Goal: Task Accomplishment & Management: Complete application form

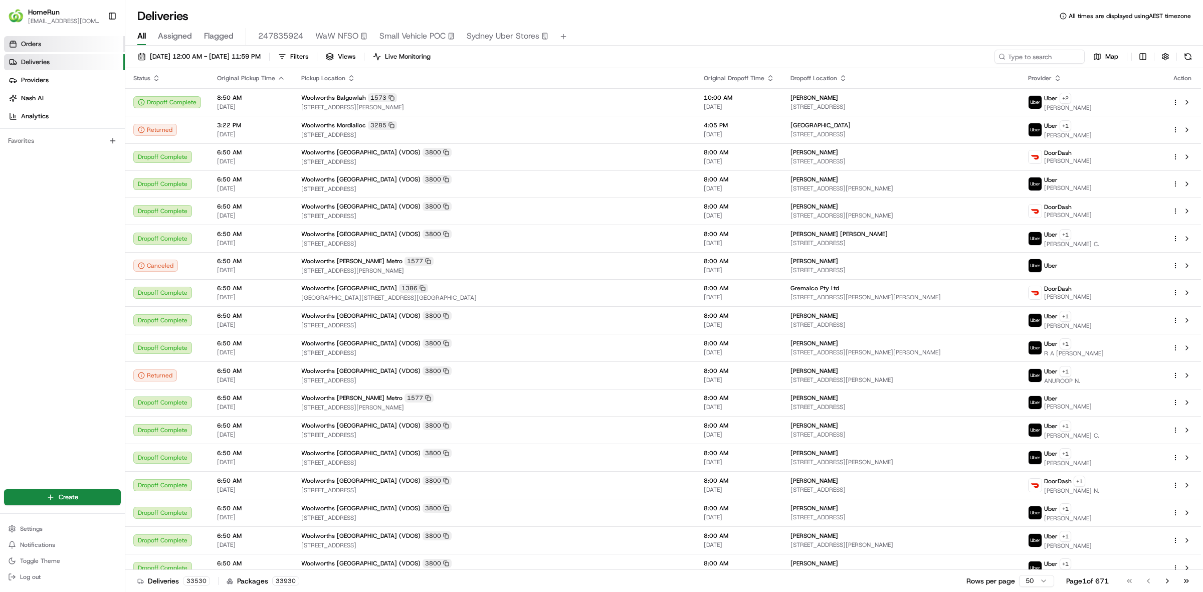
click at [50, 48] on link "Orders" at bounding box center [64, 44] width 121 height 16
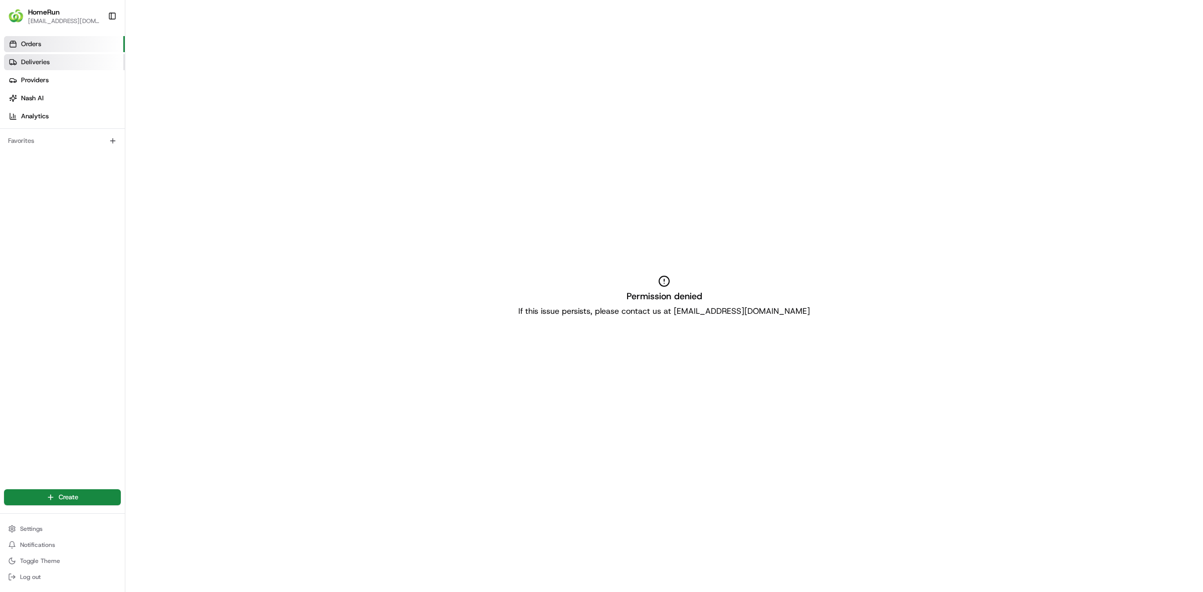
click at [46, 62] on span "Deliveries" at bounding box center [35, 62] width 29 height 9
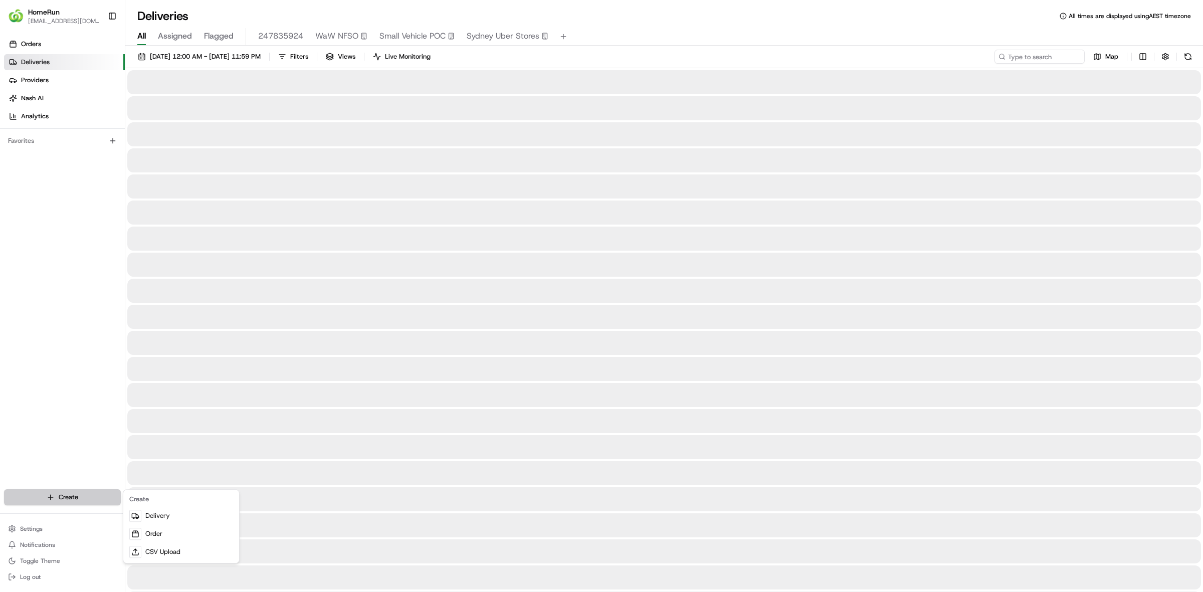
click at [62, 492] on html "HomeRun [EMAIL_ADDRESS][DOMAIN_NAME] Toggle Sidebar Orders Deliveries Providers…" at bounding box center [601, 296] width 1203 height 592
click at [170, 522] on link "Delivery" at bounding box center [181, 516] width 112 height 18
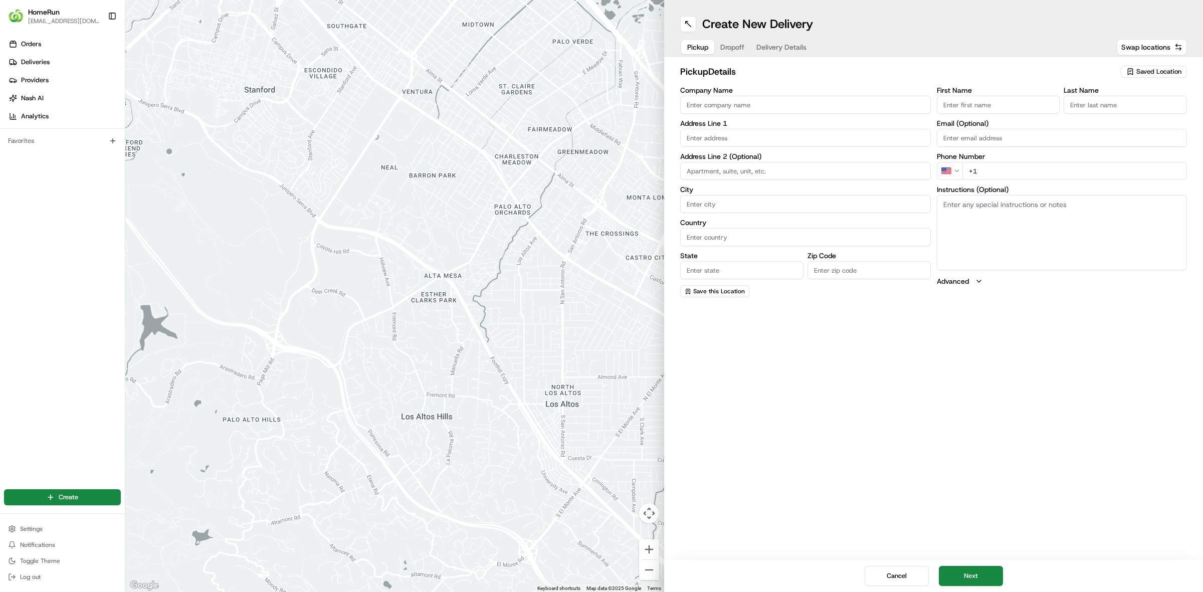
click at [734, 44] on span "Dropoff" at bounding box center [732, 47] width 24 height 10
click at [759, 44] on span "Delivery Details" at bounding box center [781, 47] width 50 height 10
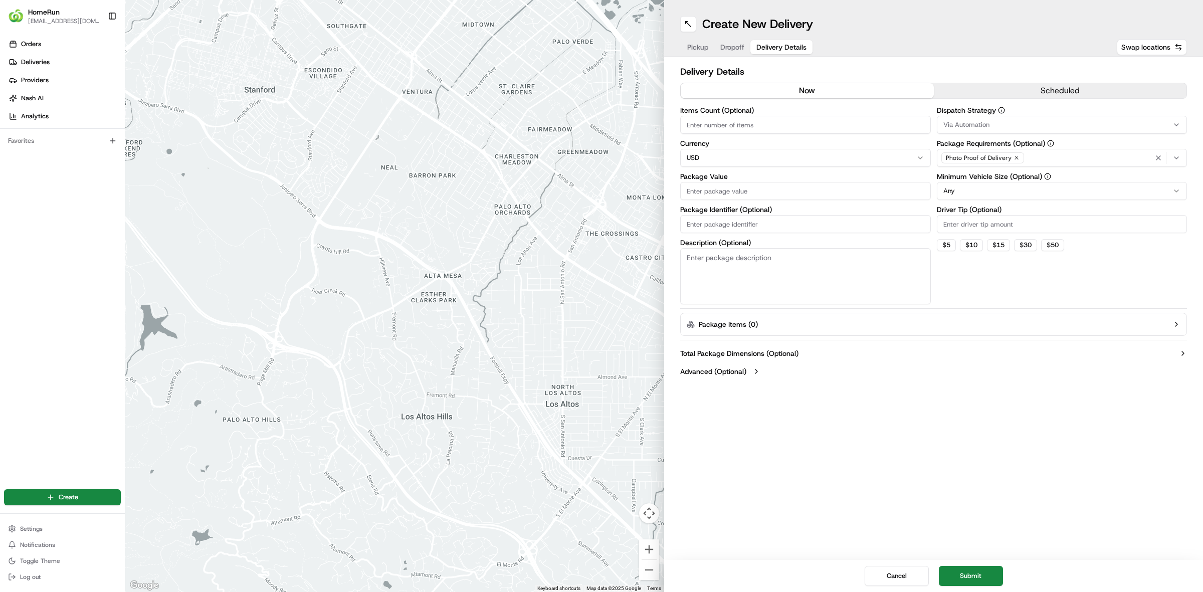
click at [739, 44] on span "Dropoff" at bounding box center [732, 47] width 24 height 10
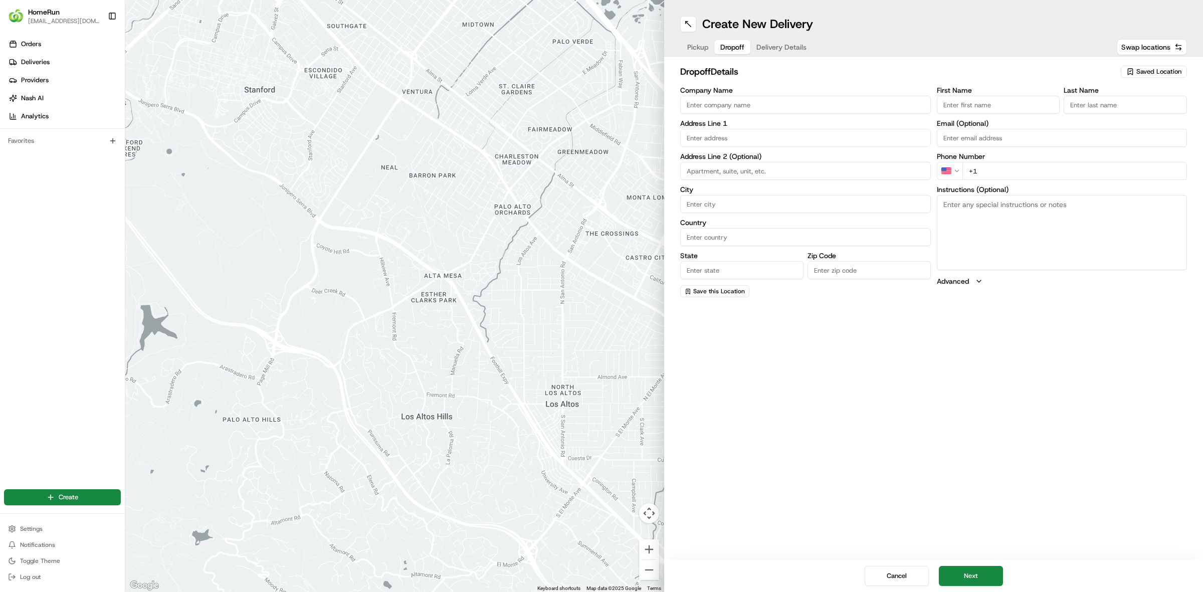
click at [702, 45] on span "Pickup" at bounding box center [697, 47] width 21 height 10
click at [701, 45] on span "Pickup" at bounding box center [697, 47] width 21 height 10
click at [728, 134] on input "text" at bounding box center [805, 138] width 251 height 18
click at [740, 108] on input "Company Name" at bounding box center [805, 105] width 251 height 18
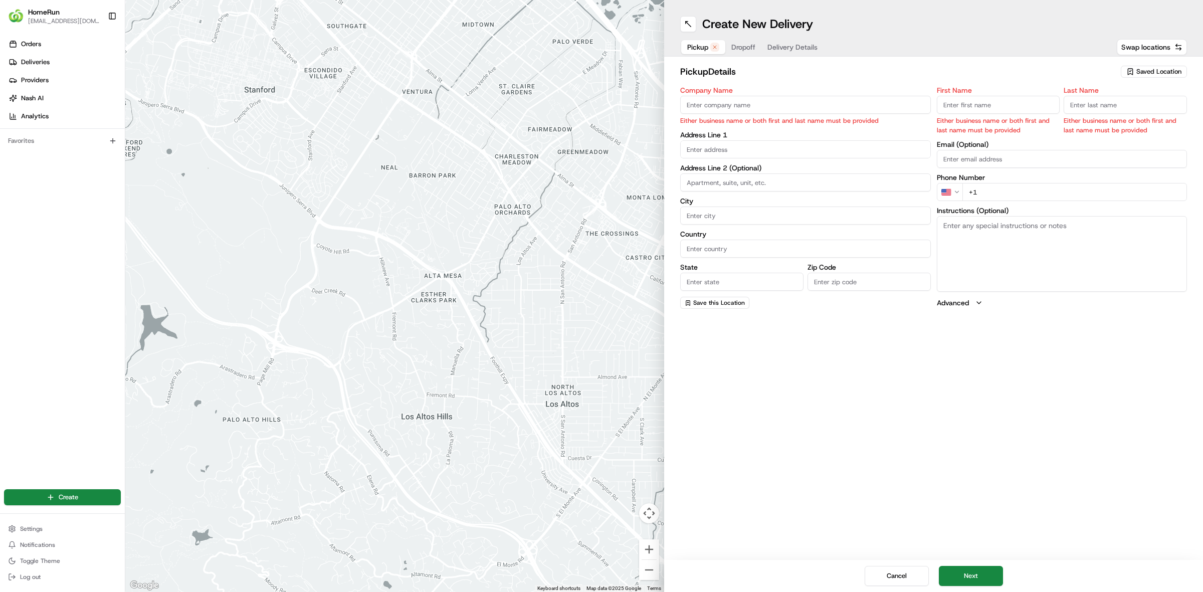
click at [746, 101] on input "Company Name" at bounding box center [805, 105] width 251 height 18
click at [715, 149] on input "text" at bounding box center [805, 149] width 251 height 18
paste input "[STREET_ADDRESS]"
click at [883, 171] on div "[STREET_ADDRESS]" at bounding box center [806, 170] width 246 height 15
type input "[STREET_ADDRESS]"
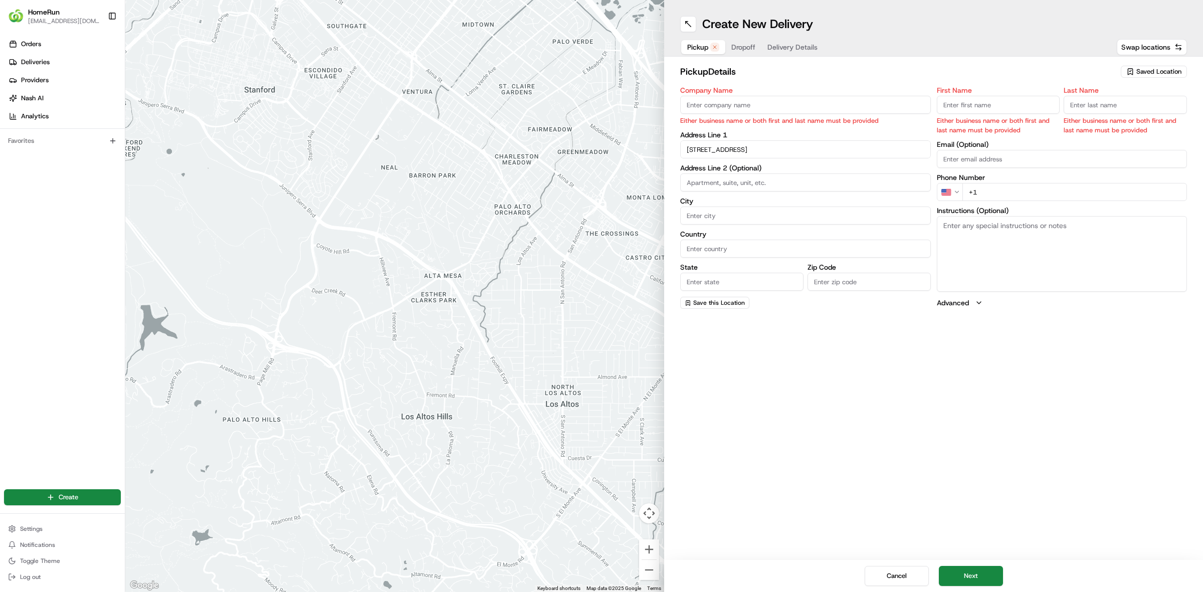
type input "Prospect Vale"
type input "[GEOGRAPHIC_DATA]"
type input "TAS"
type input "7250"
type input "[STREET_ADDRESS]"
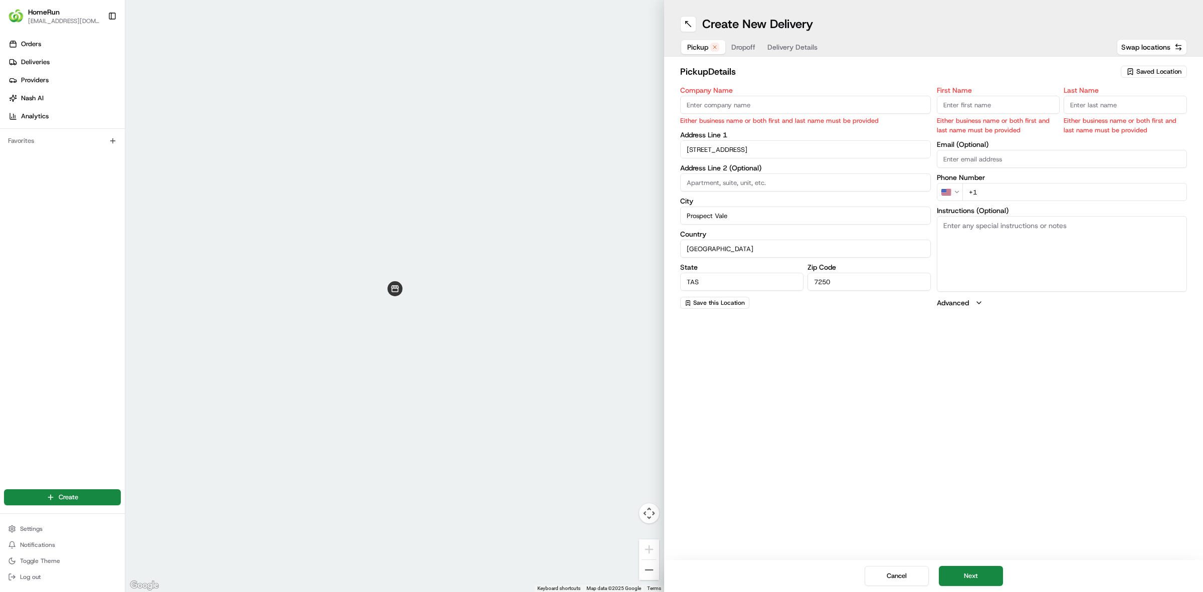
click at [720, 109] on input "Company Name" at bounding box center [805, 105] width 251 height 18
type input "Woolworths [GEOGRAPHIC_DATA]"
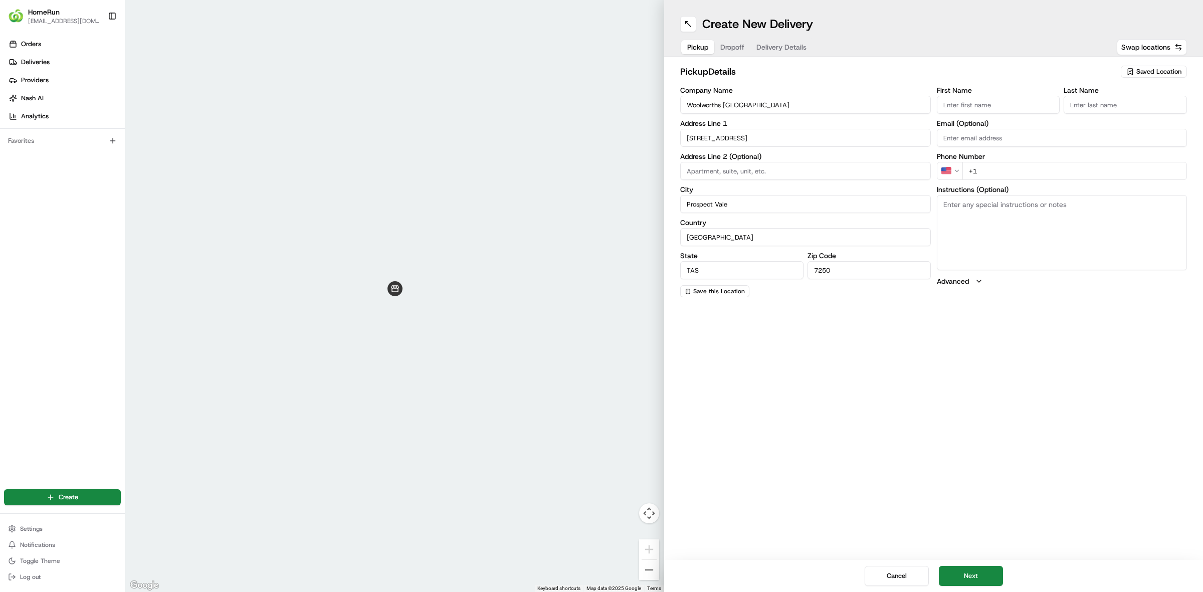
click at [952, 103] on input "First Name" at bounding box center [997, 105] width 123 height 18
click at [991, 331] on div "Create New Delivery Pickup Dropoff Delivery Details Swap locations pickup Detai…" at bounding box center [933, 296] width 539 height 592
click at [728, 41] on button "Dropoff" at bounding box center [743, 47] width 36 height 14
drag, startPoint x: 744, startPoint y: 49, endPoint x: 753, endPoint y: 51, distance: 9.1
click at [746, 50] on span "Dropoff" at bounding box center [743, 47] width 24 height 10
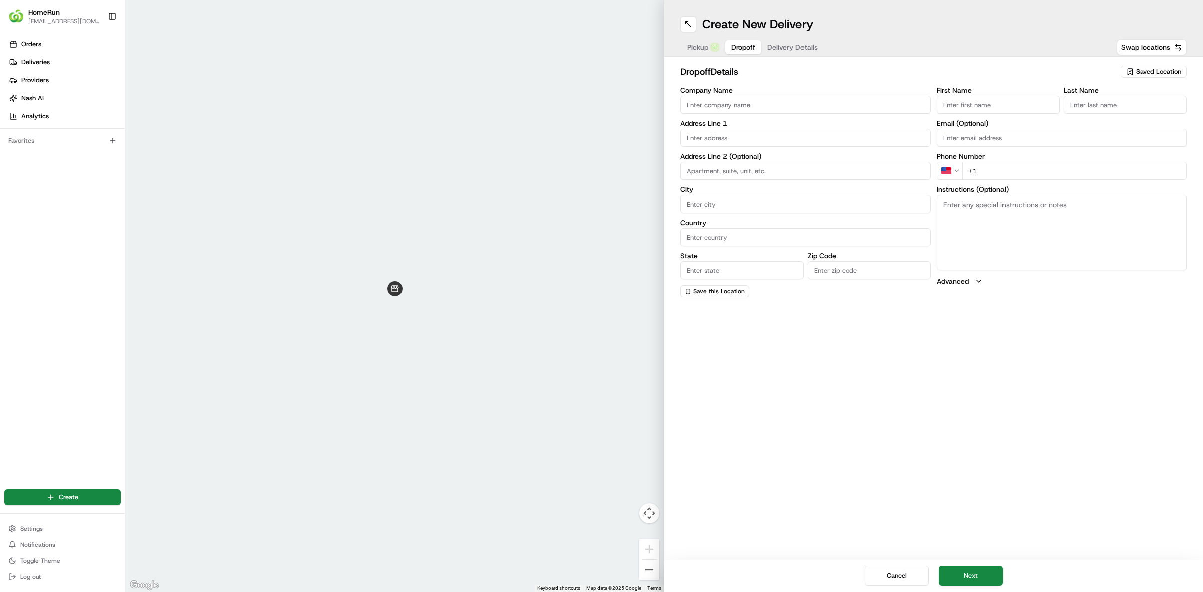
click at [753, 49] on span "Dropoff" at bounding box center [743, 47] width 24 height 10
click at [725, 134] on input "text" at bounding box center [805, 138] width 251 height 18
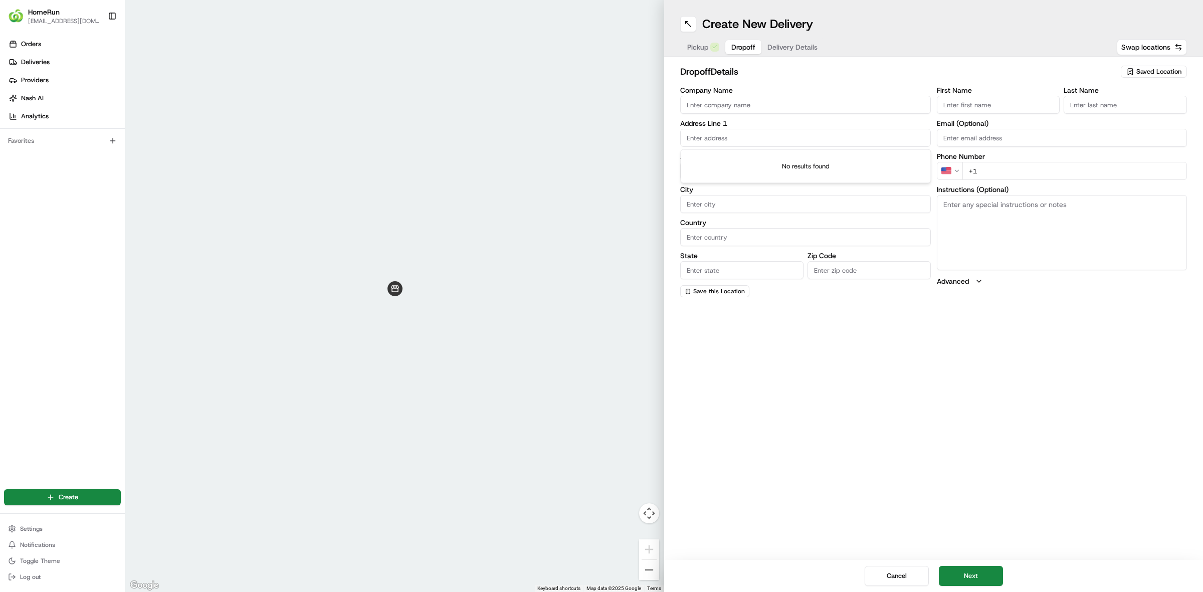
paste input "[STREET_ADDRESS]"
click at [772, 202] on div "[STREET_ADDRESS]" at bounding box center [806, 204] width 246 height 15
type input "[STREET_ADDRESS]"
type input "West Launceston"
type input "[GEOGRAPHIC_DATA]"
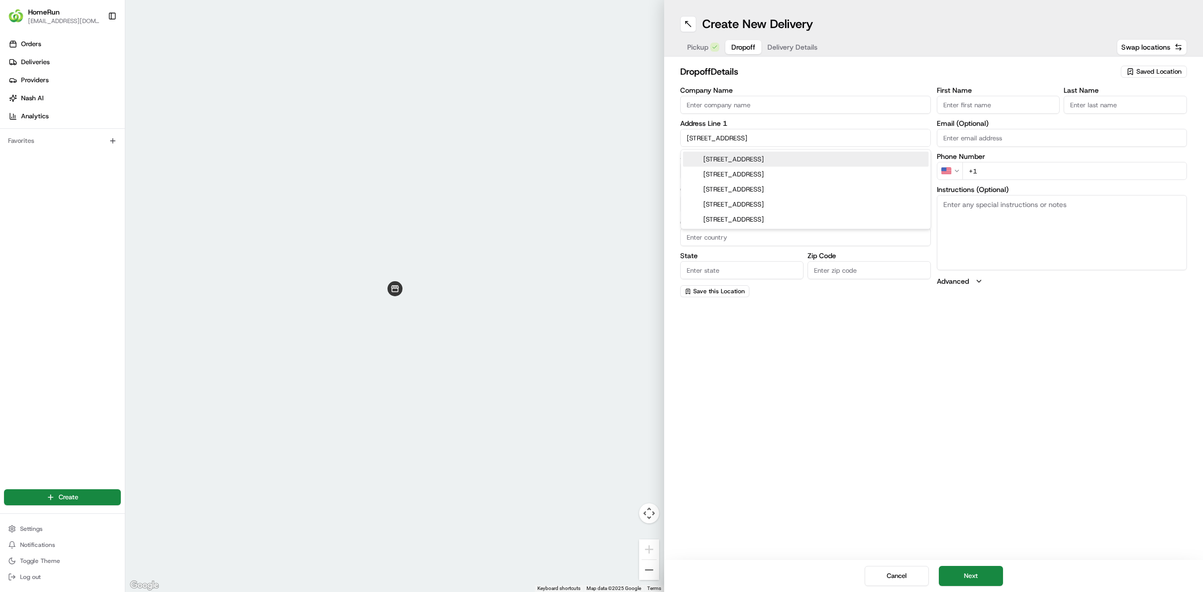
type input "TAS"
type input "7250"
type input "[STREET_ADDRESS]"
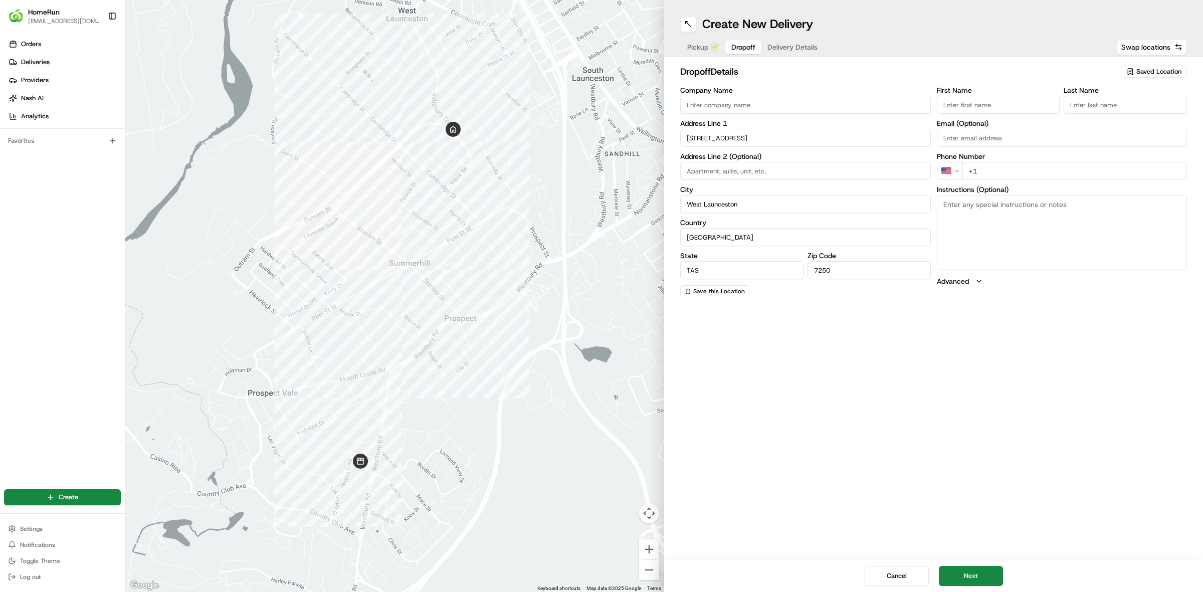
click at [967, 211] on textarea "Instructions (Optional)" at bounding box center [1061, 232] width 251 height 75
type textarea "Leave unattended"
click at [990, 304] on div "dropoff Details Saved Location Company Name Address Line [GEOGRAPHIC_DATA] Addr…" at bounding box center [933, 181] width 539 height 249
click at [966, 98] on input "First Name" at bounding box center [997, 105] width 123 height 18
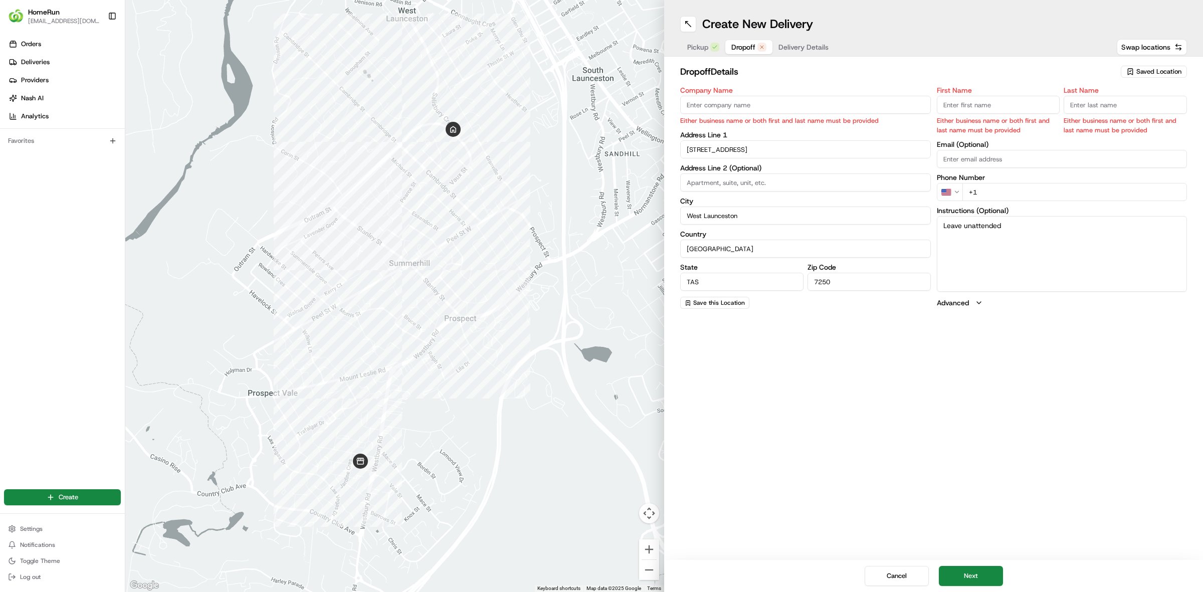
click at [983, 100] on input "First Name" at bounding box center [997, 105] width 123 height 18
paste input "[PERSON_NAME]"
type input "[PERSON_NAME]"
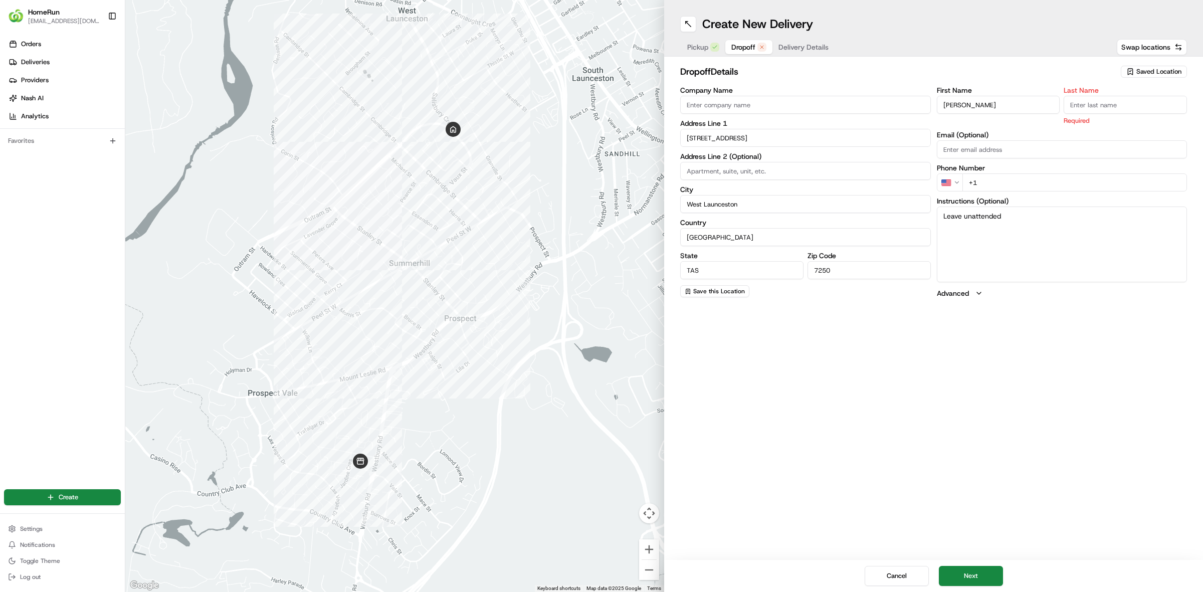
drag, startPoint x: 1103, startPoint y: 103, endPoint x: 1096, endPoint y: 106, distance: 7.0
click at [1103, 103] on input "Last Name" at bounding box center [1124, 105] width 123 height 18
paste input "[PERSON_NAME]"
click at [1096, 103] on input "[PERSON_NAME]" at bounding box center [1124, 105] width 123 height 18
type input "[PERSON_NAME]"
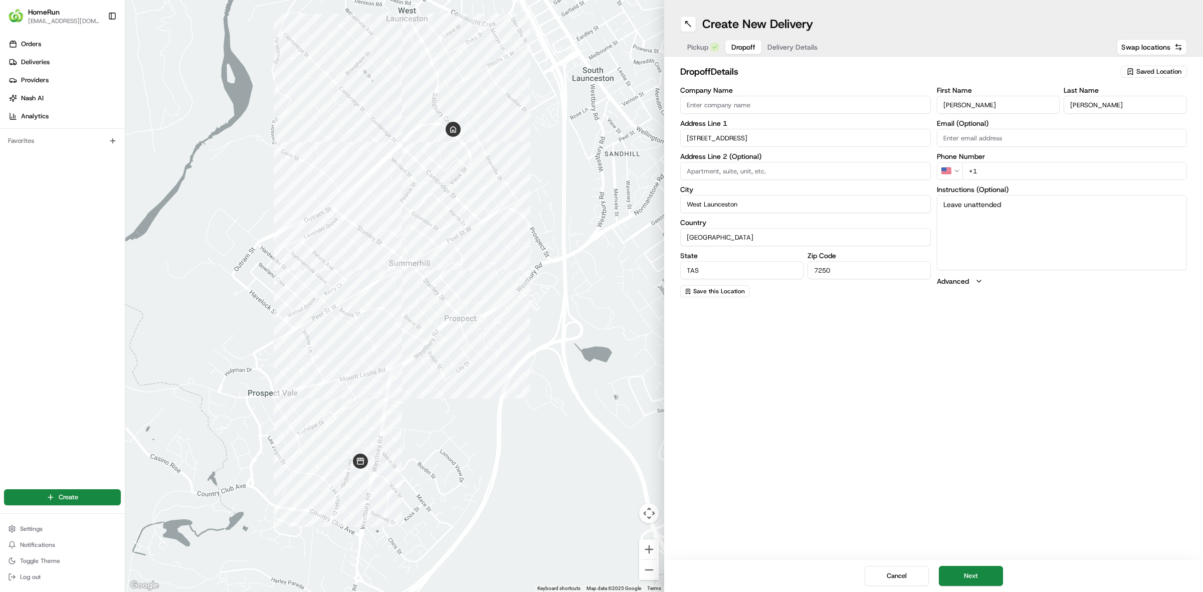
click at [1007, 109] on input "[PERSON_NAME]" at bounding box center [997, 105] width 123 height 18
type input "[PERSON_NAME]"
click at [785, 48] on span "Delivery Details" at bounding box center [792, 47] width 50 height 10
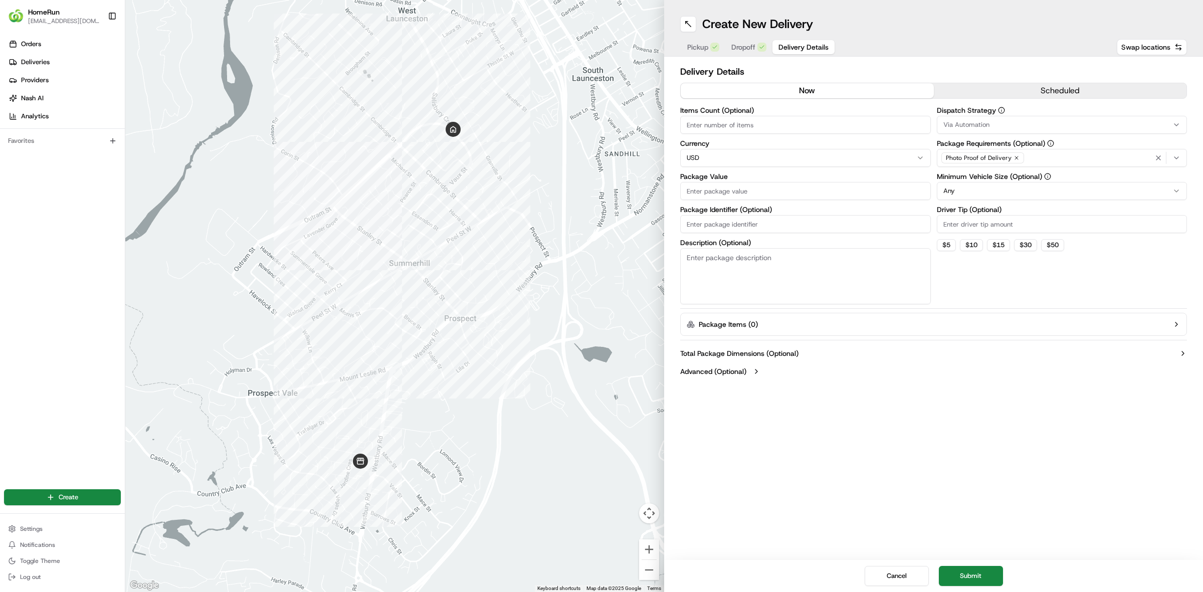
click at [811, 88] on button "now" at bounding box center [806, 90] width 253 height 15
click at [751, 154] on html "HomeRun [EMAIL_ADDRESS][DOMAIN_NAME] Toggle Sidebar Orders Deliveries Providers…" at bounding box center [601, 296] width 1203 height 592
click at [849, 369] on button "Advanced (Optional)" at bounding box center [933, 371] width 507 height 10
click at [755, 193] on input "Package Value" at bounding box center [805, 191] width 251 height 18
type input "105.00"
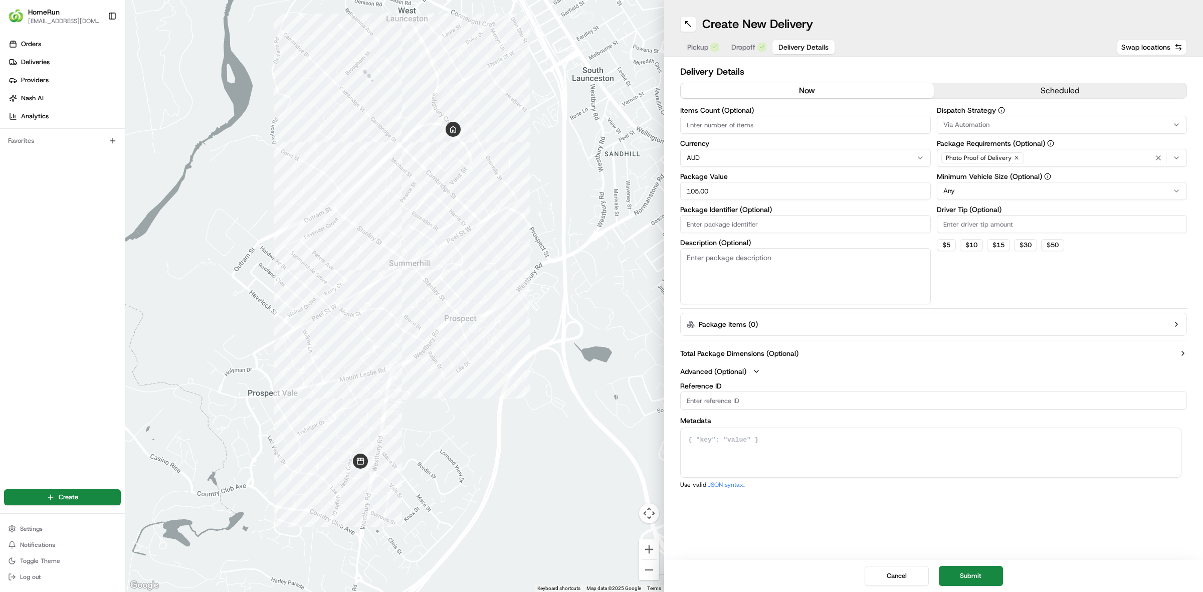
click at [788, 259] on textarea "Description (Optional)" at bounding box center [805, 276] width 251 height 56
click at [983, 289] on div "Dispatch Strategy Via Automation Package Requirements (Optional) Photo Proof of…" at bounding box center [1061, 205] width 251 height 197
click at [748, 40] on button "Dropoff" at bounding box center [748, 47] width 47 height 14
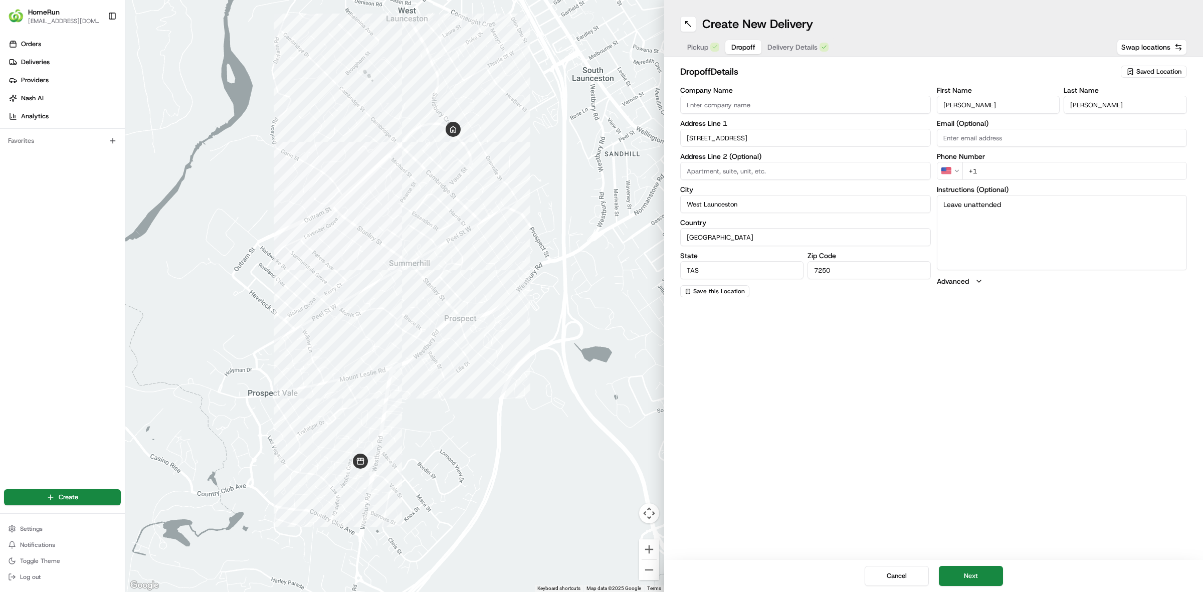
click at [782, 47] on span "Delivery Details" at bounding box center [792, 47] width 50 height 10
click at [725, 50] on button "Dropoff" at bounding box center [743, 47] width 36 height 14
click at [787, 51] on span "Delivery Details" at bounding box center [792, 47] width 50 height 10
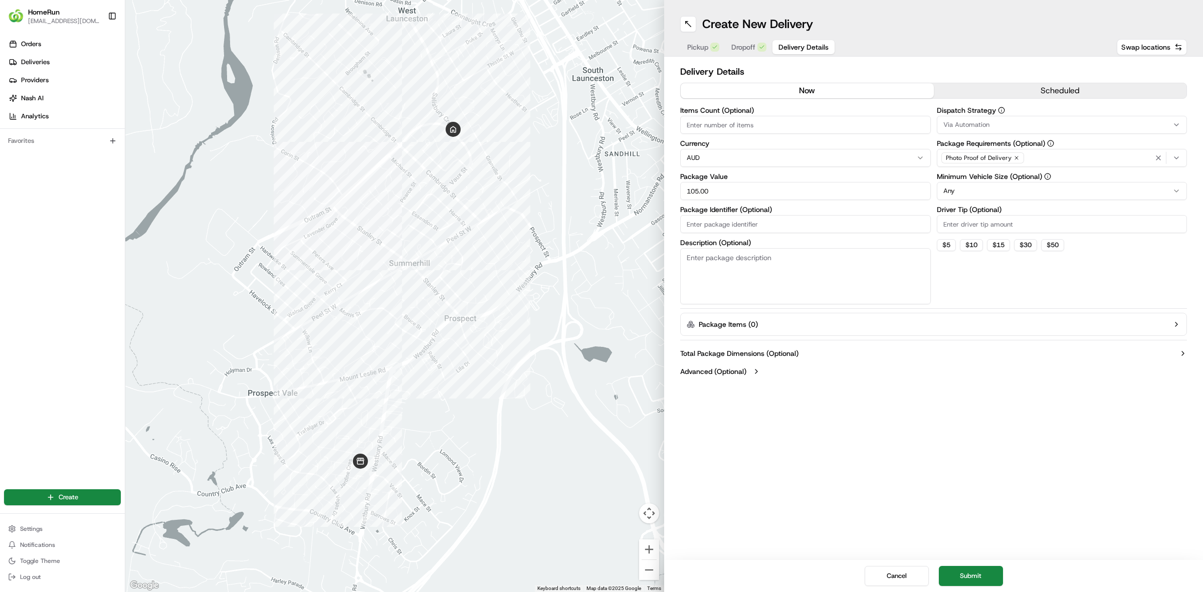
drag, startPoint x: 713, startPoint y: 192, endPoint x: 665, endPoint y: 192, distance: 47.6
click at [665, 192] on div "Delivery Details now scheduled Items Count (Optional) Currency AUD Package Valu…" at bounding box center [933, 223] width 539 height 332
type input "138.55"
click at [867, 259] on textarea "Description (Optional)" at bounding box center [805, 276] width 251 height 56
click at [737, 46] on span "Dropoff" at bounding box center [743, 47] width 24 height 10
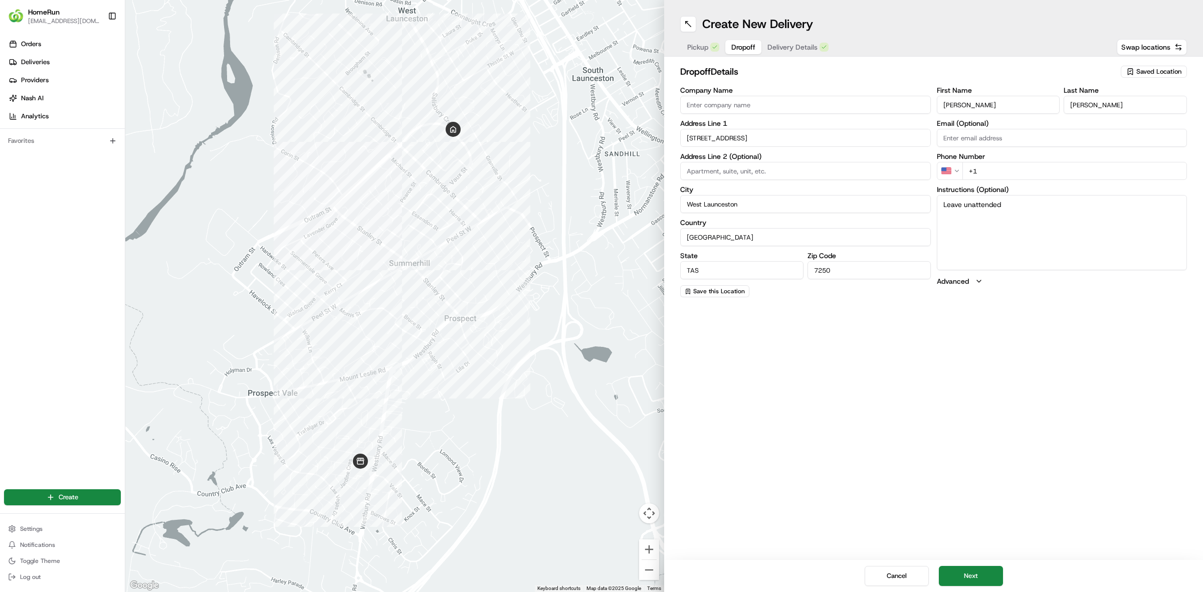
click at [956, 171] on html "HomeRun [EMAIL_ADDRESS][DOMAIN_NAME] Toggle Sidebar Orders Deliveries Providers…" at bounding box center [601, 296] width 1203 height 592
click at [1001, 169] on input "+61" at bounding box center [1074, 171] width 225 height 18
paste input "418 528 068"
type input "[PHONE_NUMBER]"
click at [1025, 252] on textarea "Leave unattended" at bounding box center [1061, 232] width 251 height 75
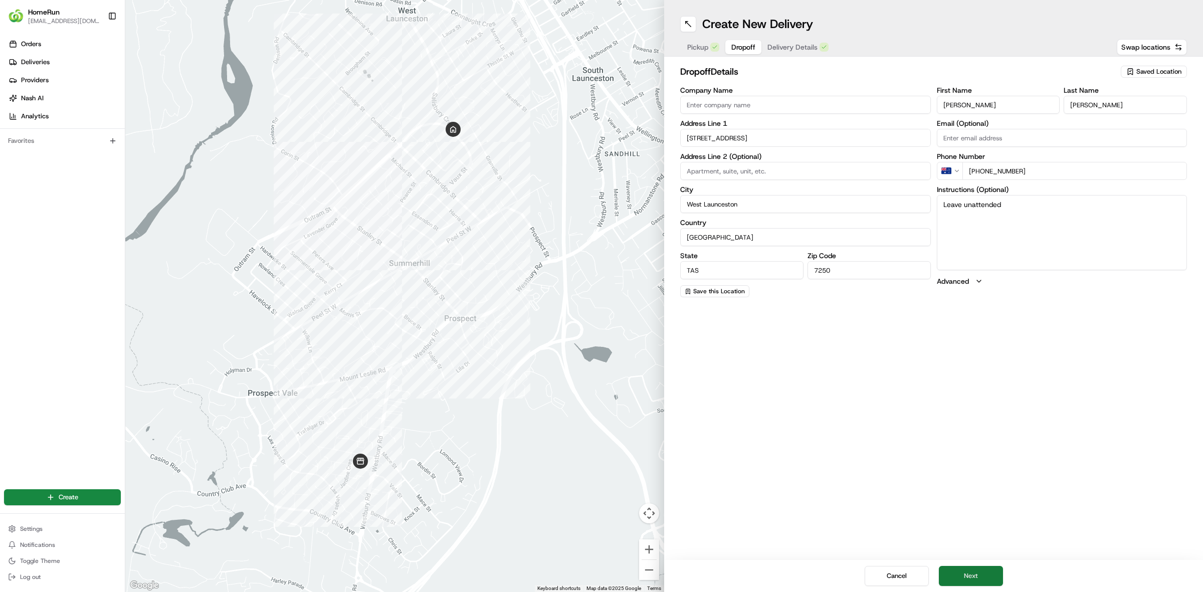
click at [965, 577] on button "Next" at bounding box center [970, 576] width 64 height 20
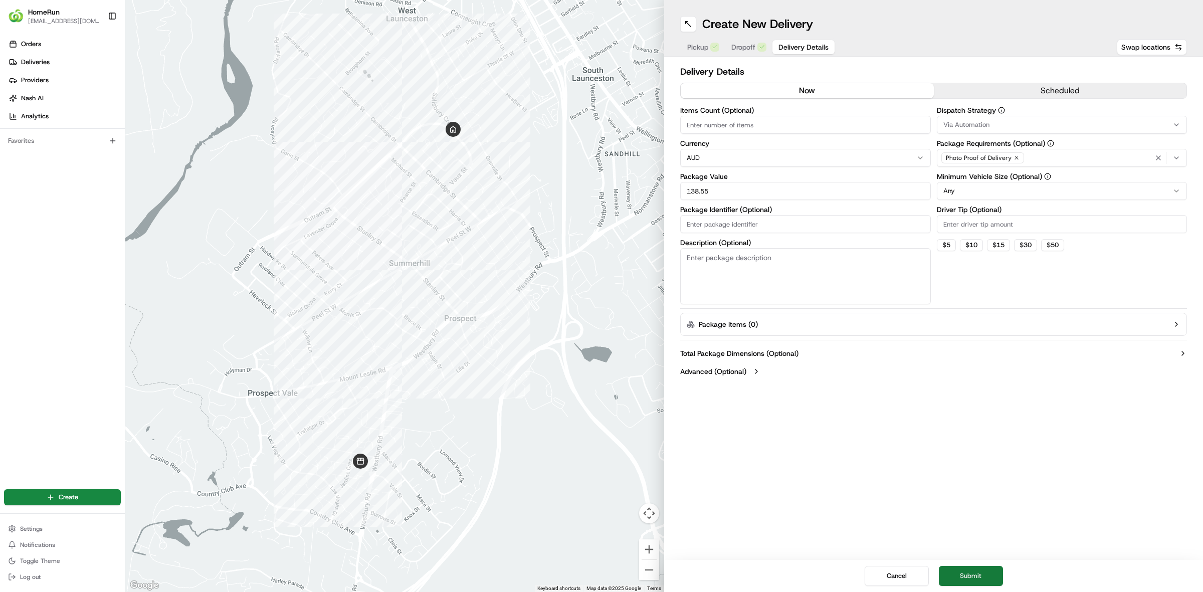
click at [965, 577] on button "Submit" at bounding box center [970, 576] width 64 height 20
click at [988, 522] on div "Create New Delivery Pickup Dropoff Delivery Details Swap locations Delivery Det…" at bounding box center [933, 296] width 539 height 592
click at [982, 577] on button "Submit" at bounding box center [970, 576] width 64 height 20
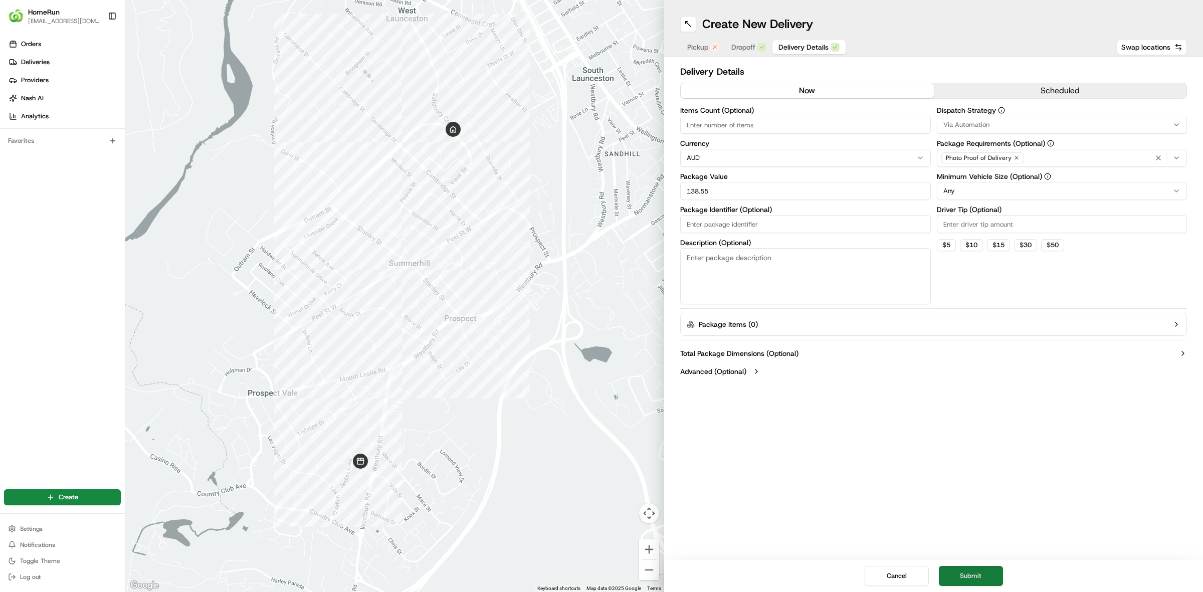
click at [982, 577] on button "Submit" at bounding box center [970, 576] width 64 height 20
click at [823, 123] on input "Items Count (Optional)" at bounding box center [805, 125] width 251 height 18
click at [692, 46] on span "Pickup" at bounding box center [697, 47] width 21 height 10
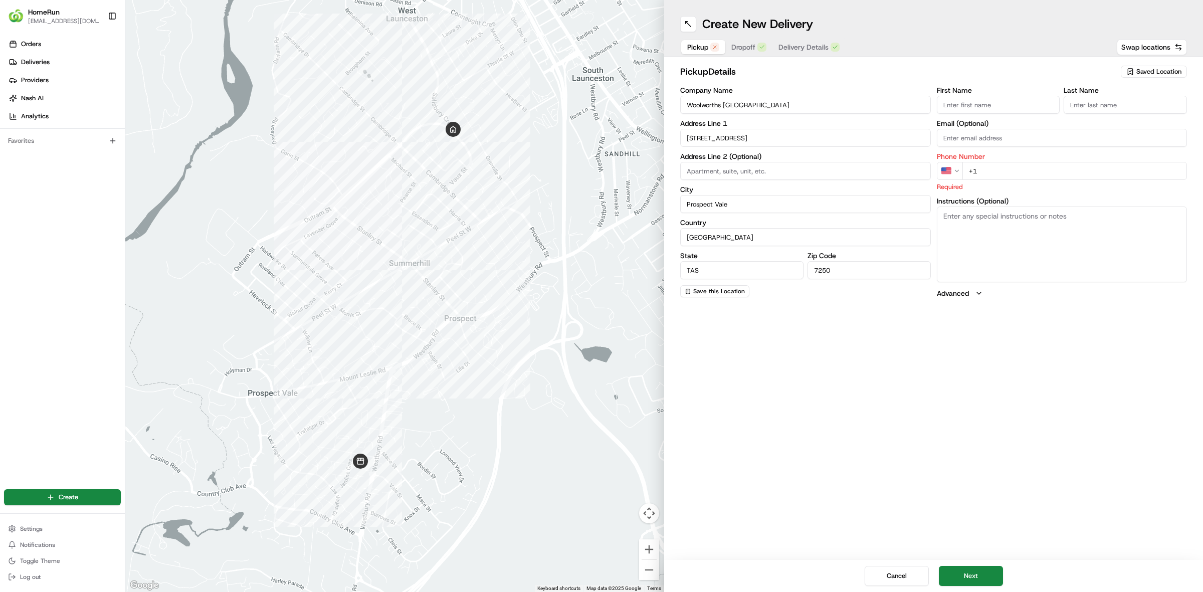
click at [954, 176] on html "HomeRun [EMAIL_ADDRESS][DOMAIN_NAME] Toggle Sidebar Orders Deliveries Providers…" at bounding box center [601, 296] width 1203 height 592
click at [993, 173] on input "+61" at bounding box center [1074, 171] width 225 height 18
paste input "3 6328 4606"
type input "[PHONE_NUMBER]"
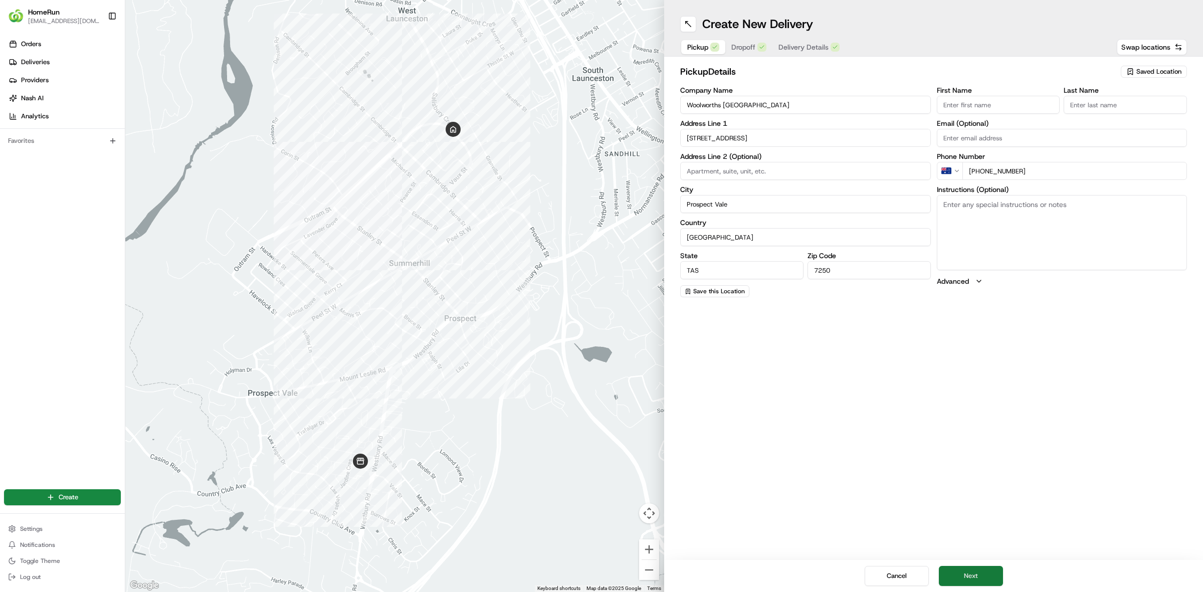
click at [967, 576] on button "Next" at bounding box center [970, 576] width 64 height 20
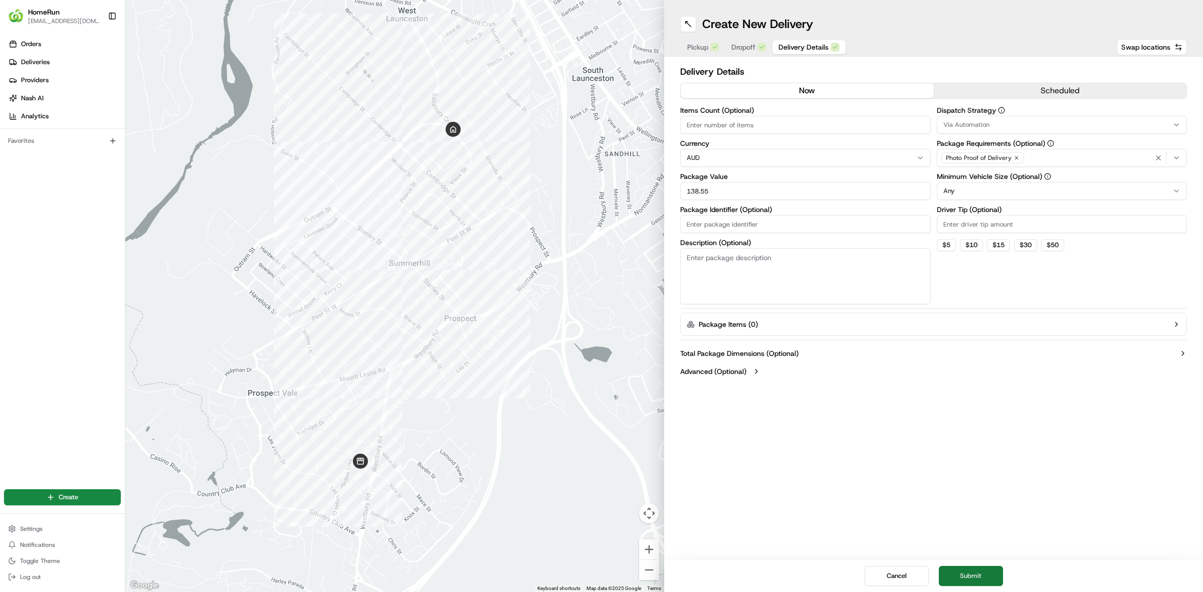
click at [967, 576] on button "Submit" at bounding box center [970, 576] width 64 height 20
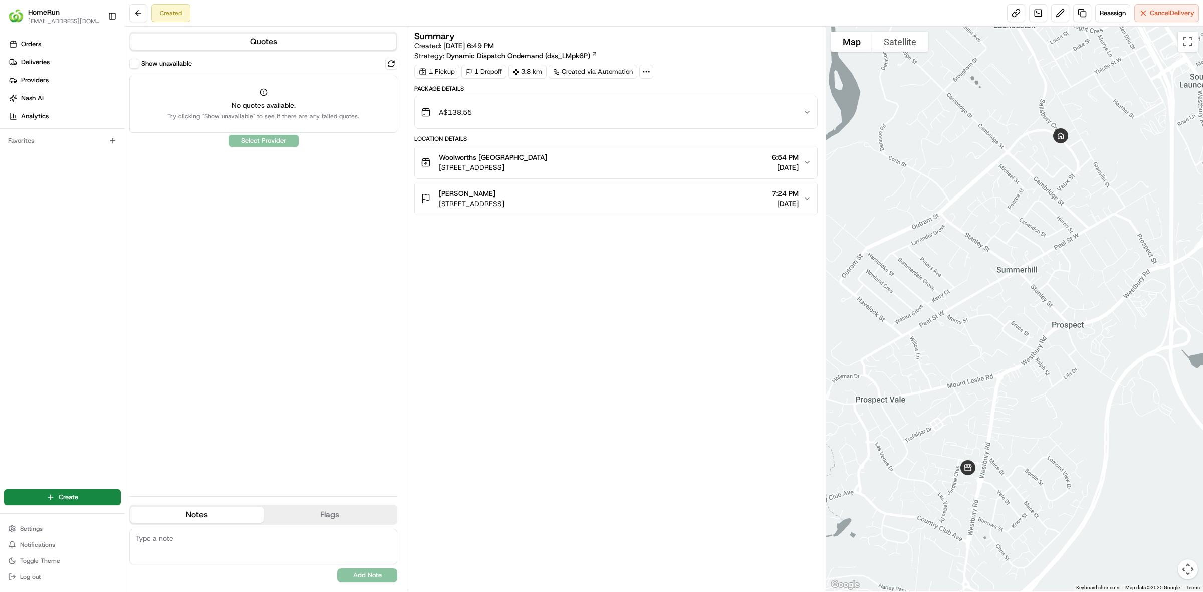
click at [286, 139] on div "Show unavailable No quotes available. Try clicking "Show unavailable" to see if…" at bounding box center [263, 273] width 268 height 430
click at [267, 137] on div "Show unavailable No quotes available. Try clicking "Show unavailable" to see if…" at bounding box center [263, 273] width 268 height 430
click at [262, 109] on span "No quotes available." at bounding box center [263, 105] width 192 height 10
